Goal: Find specific page/section: Find specific page/section

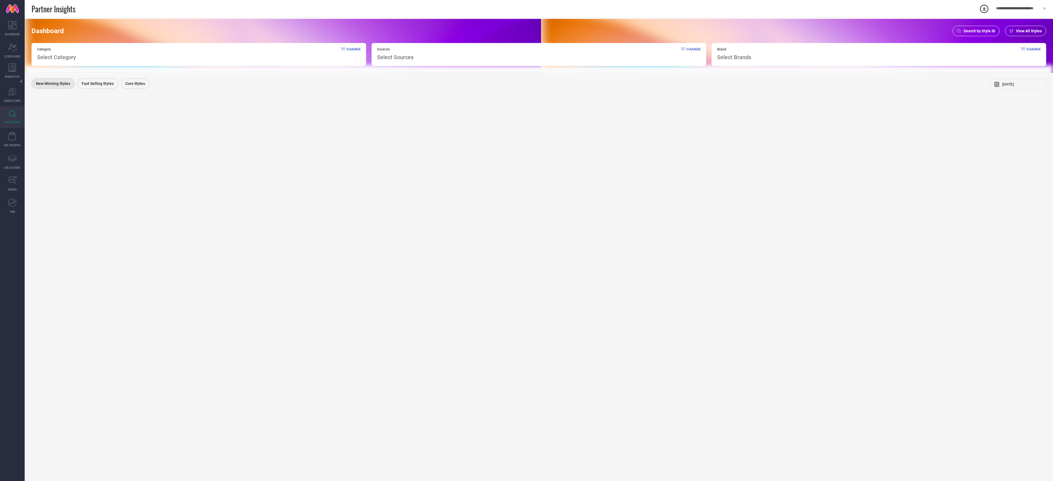
click at [984, 28] on div "Search by Style ID" at bounding box center [975, 31] width 47 height 10
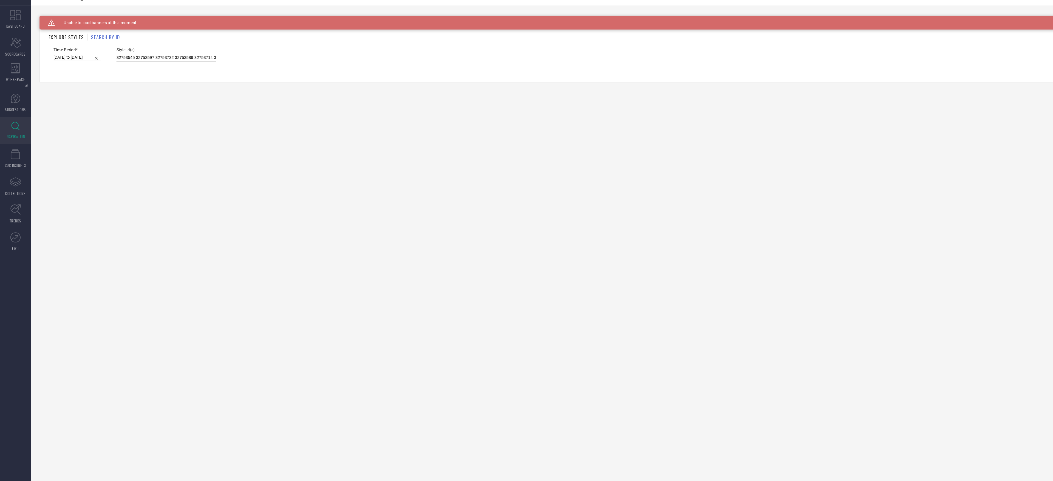
click at [140, 58] on input "32753545 32753597 32753732 32753589 32753714 32753695 32753536 32753596 3275354…" at bounding box center [133, 59] width 80 height 6
paste input "36373390 36369945 36578793 36578791 36578787 36578782 36568097 36568090 3657878…"
type input "36373390 36369945 36578793 36578791 36578787 36578782 36568097 36568090 3657878…"
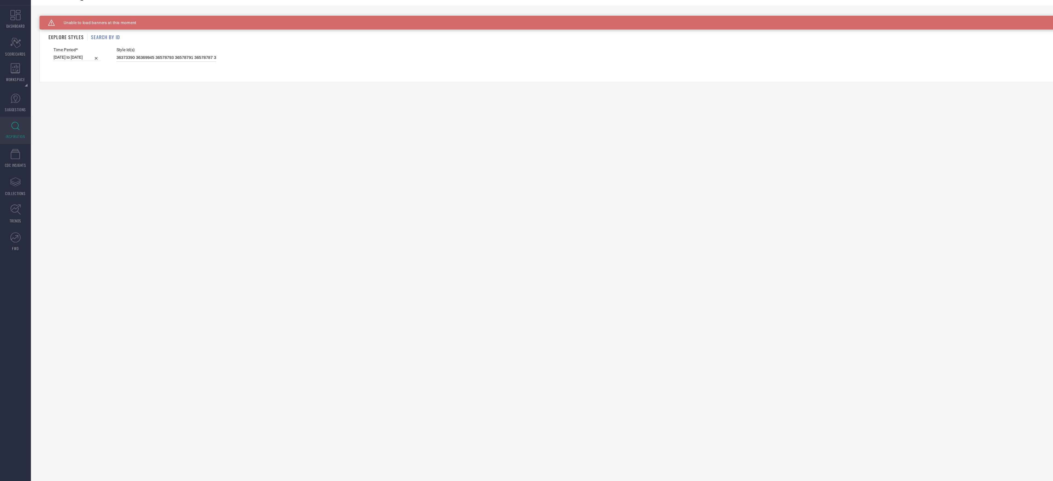
scroll to position [0, 371]
click at [66, 56] on input "[DATE] to [DATE]" at bounding box center [62, 59] width 38 height 6
select select "5"
select select "2025"
select select "6"
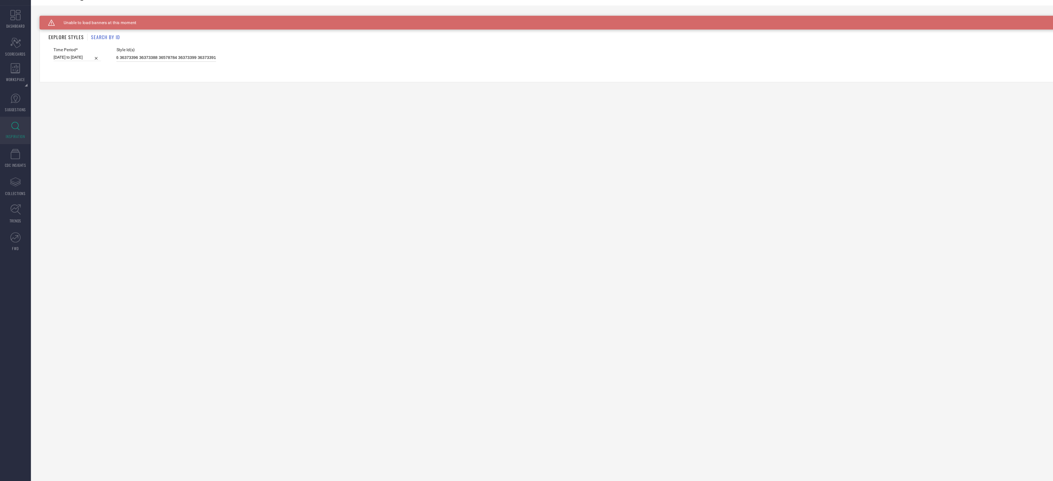
select select "2025"
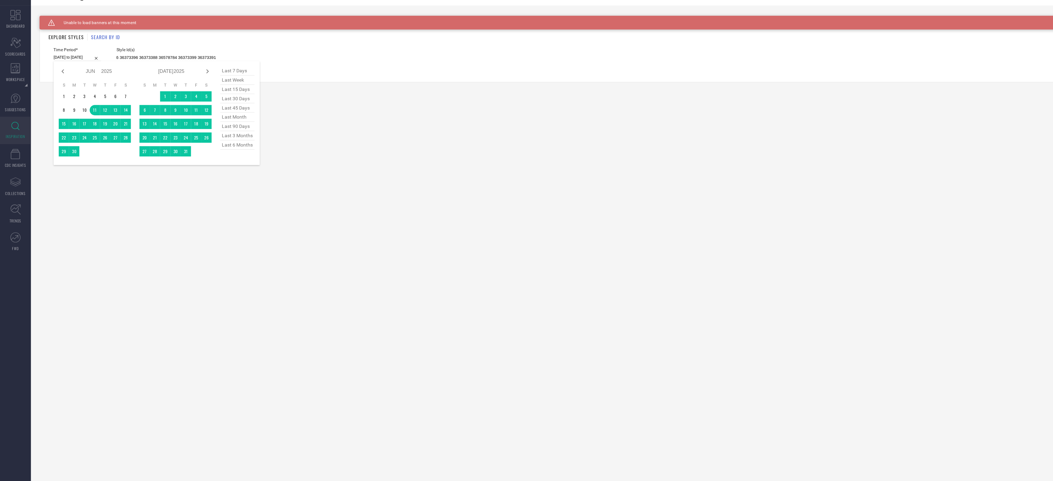
type input "36373390 36369945 36578793 36578791 36578787 36578782 36568097 36568090 3657878…"
click at [191, 103] on span "last 45 days" at bounding box center [189, 99] width 27 height 7
type input "[DATE] to [DATE]"
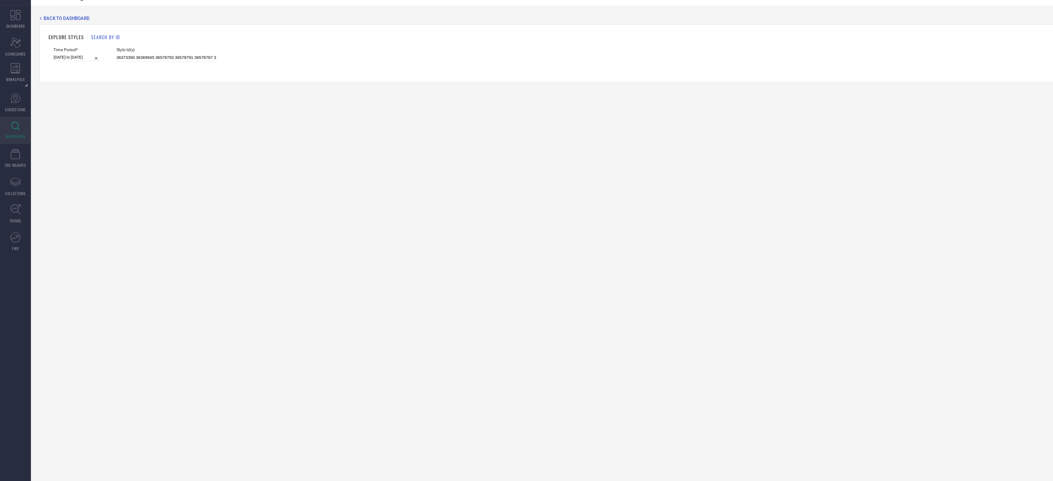
select select "7"
select select "2025"
select select "8"
select select "2025"
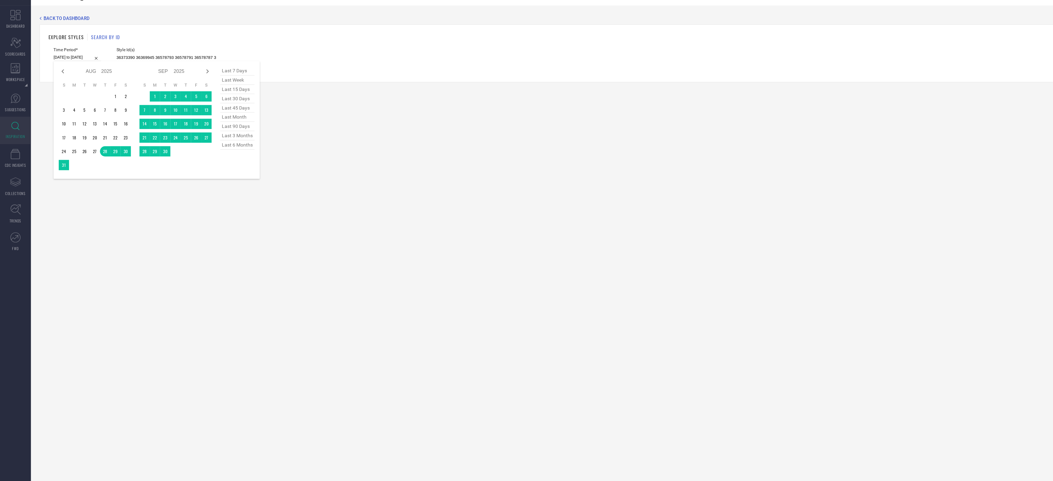
click at [62, 62] on div "[DATE] to [DATE] Jan Feb Mar Apr May Jun [DATE] Aug Sep Oct Nov [DATE] 2016 201…" at bounding box center [62, 59] width 38 height 6
click at [196, 125] on span "last 3 months" at bounding box center [189, 121] width 27 height 7
type input "[DATE] to [DATE]"
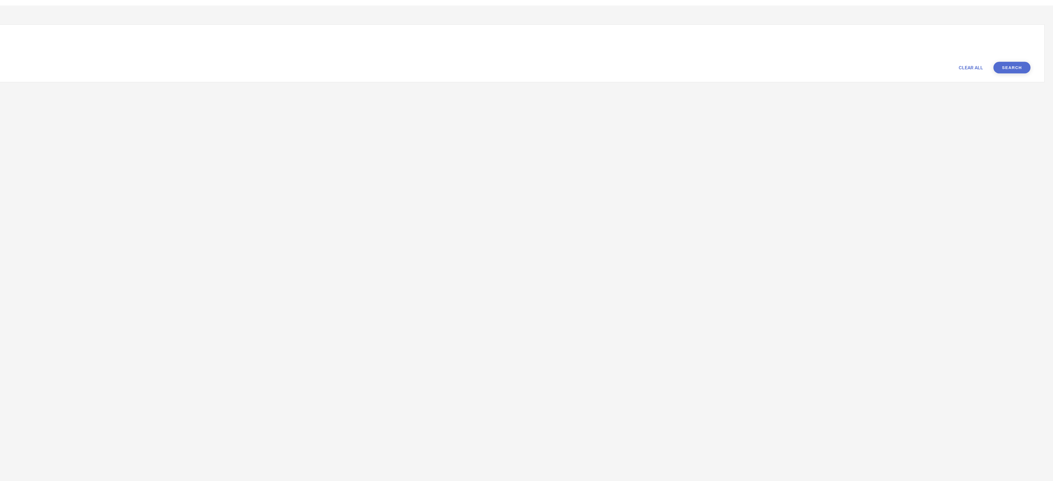
click at [1018, 67] on button "Search" at bounding box center [1020, 67] width 30 height 9
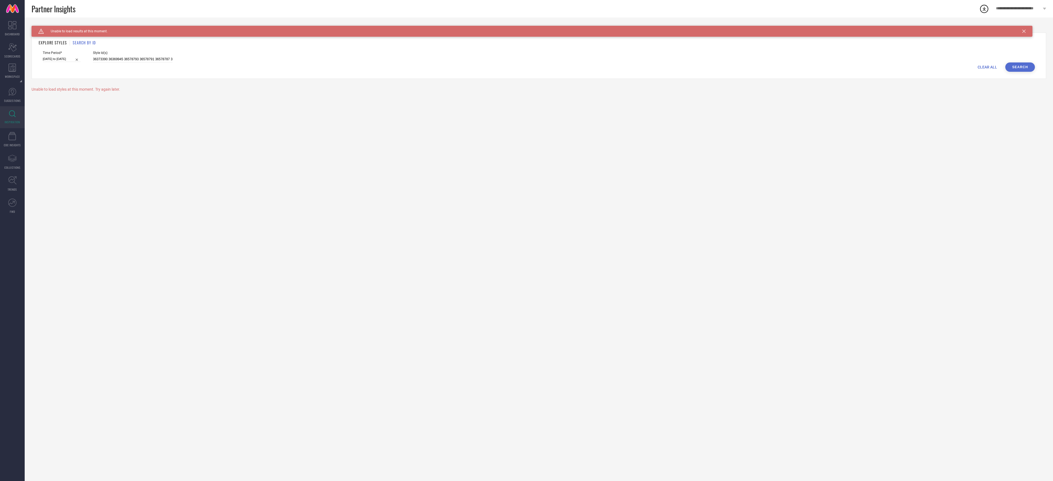
click at [1018, 64] on button "Search" at bounding box center [1020, 67] width 30 height 9
